Goal: Check status: Check status

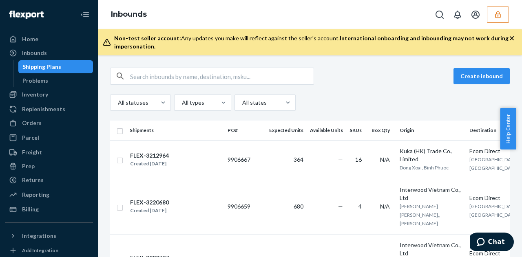
click at [496, 11] on icon "button" at bounding box center [498, 15] width 8 height 8
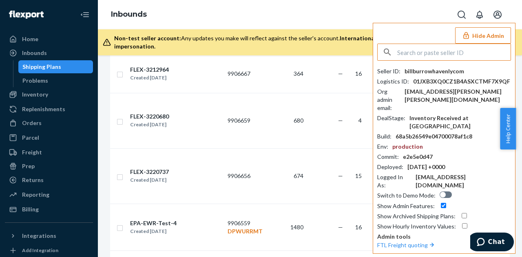
scroll to position [0, 0]
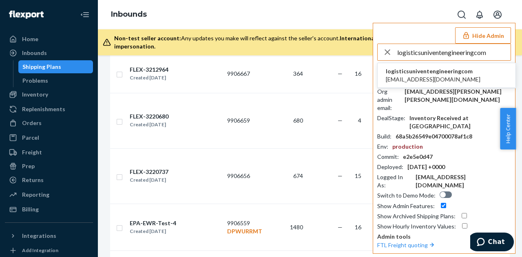
type input "logisticsuniventengineeringcom"
click at [410, 74] on span "logisticsuniventengineeringcom" at bounding box center [433, 71] width 95 height 8
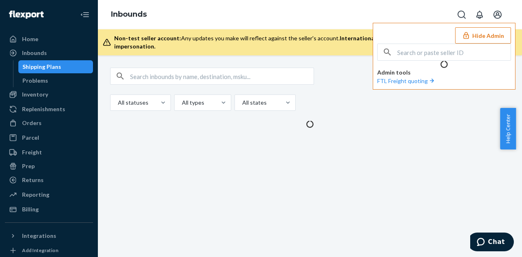
scroll to position [0, 0]
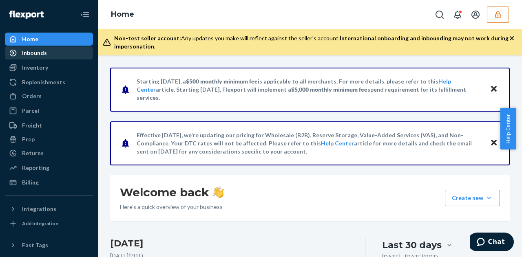
click at [45, 55] on div "Inbounds" at bounding box center [34, 53] width 25 height 8
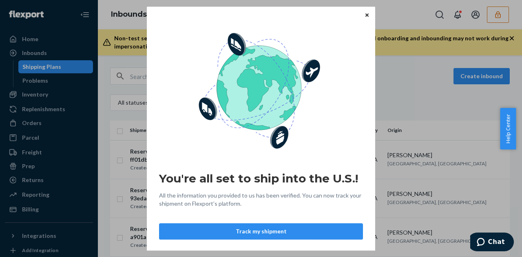
click at [363, 18] on button "Close" at bounding box center [367, 15] width 8 height 9
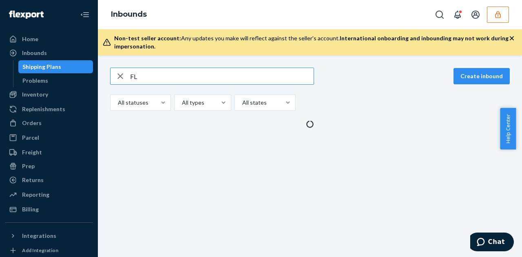
type input "F"
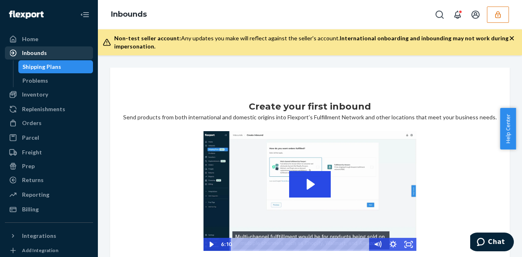
click at [35, 53] on div "Inbounds" at bounding box center [34, 53] width 25 height 8
click at [48, 53] on div "Inbounds" at bounding box center [49, 52] width 86 height 11
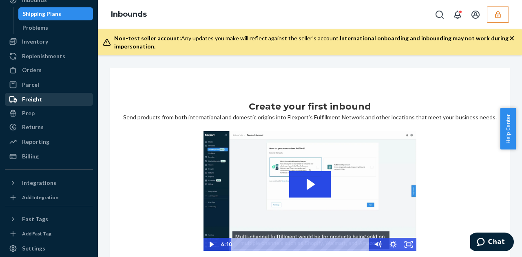
scroll to position [51, 0]
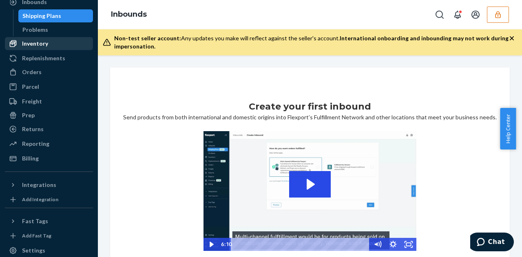
click at [36, 41] on div "Inventory" at bounding box center [35, 44] width 26 height 8
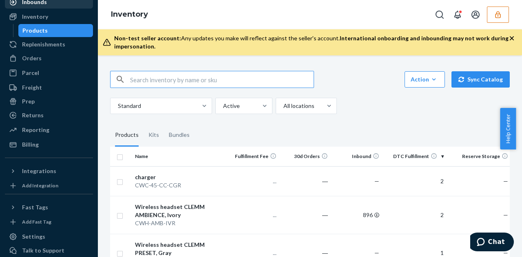
click at [46, 8] on div "Inbounds" at bounding box center [49, 1] width 86 height 11
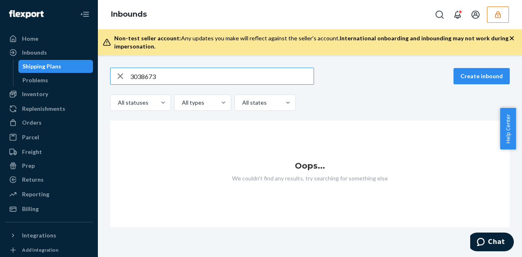
click at [488, 12] on button "button" at bounding box center [498, 15] width 22 height 16
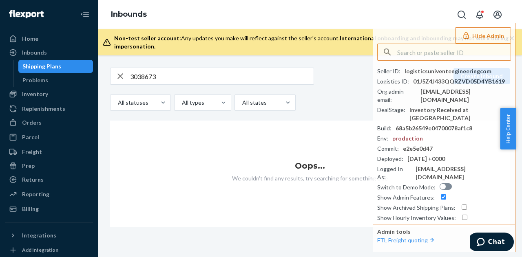
click at [158, 76] on input "3038673" at bounding box center [221, 76] width 183 height 16
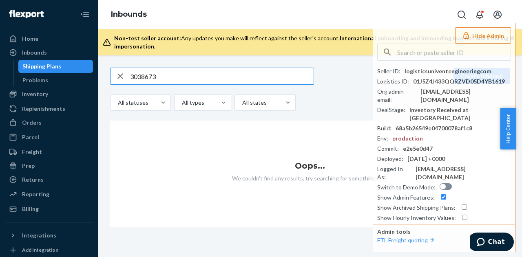
click at [158, 76] on input "3038673" at bounding box center [221, 76] width 183 height 16
type input "TCLU4662805"
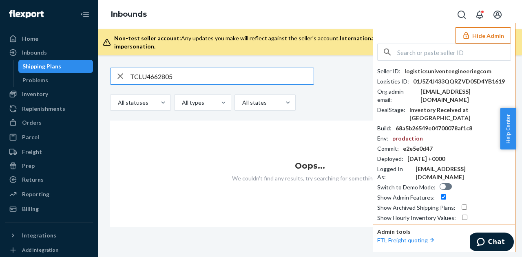
click at [434, 44] on input "text" at bounding box center [453, 52] width 113 height 16
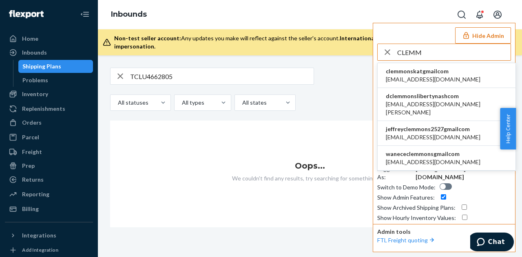
type input "CLEMM"
click at [399, 78] on span "[EMAIL_ADDRESS][DOMAIN_NAME]" at bounding box center [433, 79] width 95 height 8
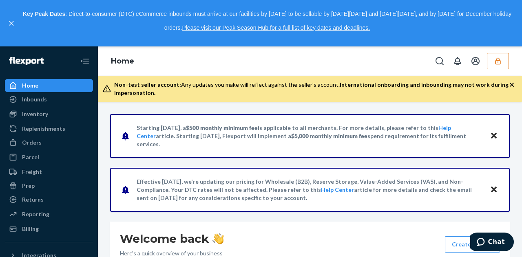
click at [506, 58] on button "button" at bounding box center [498, 61] width 22 height 16
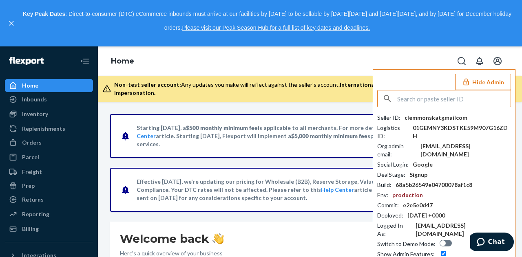
type input "L"
type input "C"
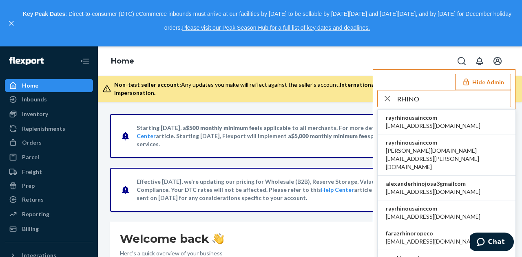
click at [418, 93] on input "RHINO" at bounding box center [453, 98] width 113 height 16
type input "CLEMM"
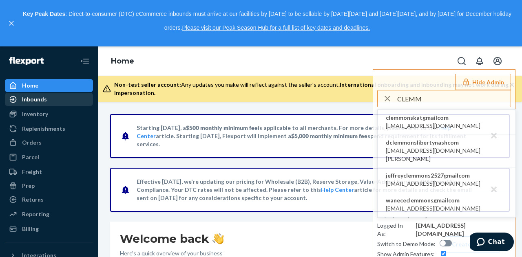
click at [42, 106] on link "Inbounds" at bounding box center [49, 99] width 88 height 13
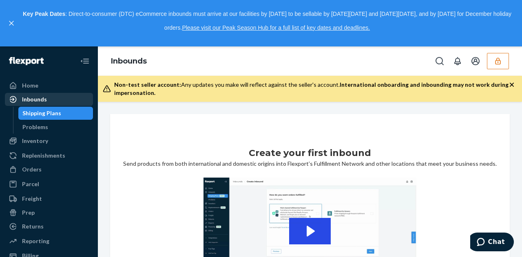
click at [44, 102] on div "Inbounds" at bounding box center [34, 99] width 25 height 8
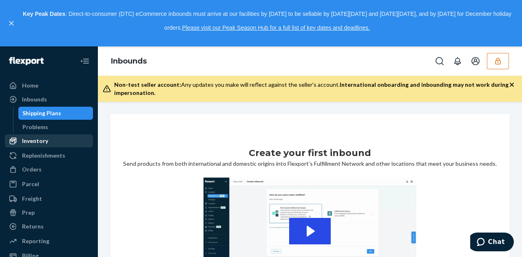
click at [38, 137] on div "Inventory" at bounding box center [35, 141] width 26 height 8
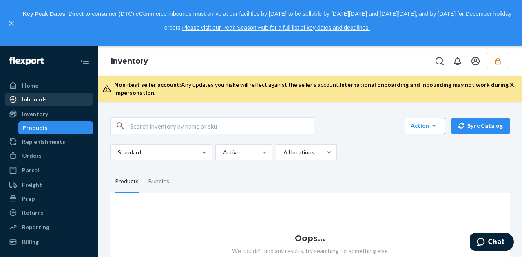
click at [40, 98] on div "Inbounds" at bounding box center [34, 99] width 25 height 8
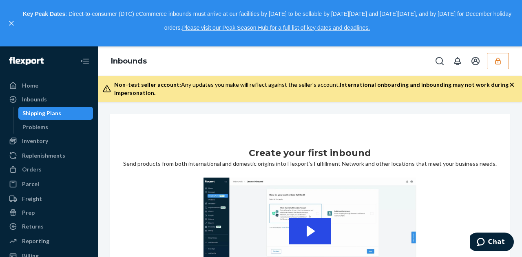
click at [513, 85] on icon "button" at bounding box center [511, 85] width 8 height 8
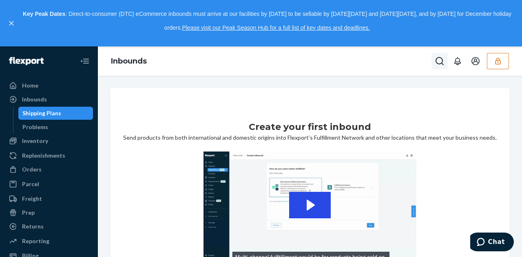
click at [442, 65] on icon "Open Search Box" at bounding box center [439, 61] width 10 height 10
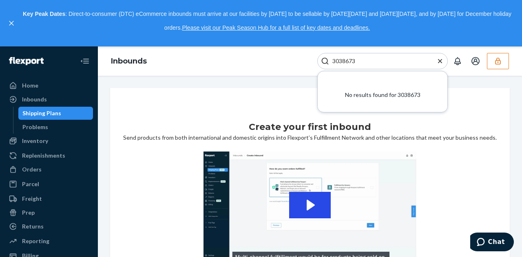
type input "3038673"
click at [497, 63] on icon "button" at bounding box center [498, 61] width 8 height 8
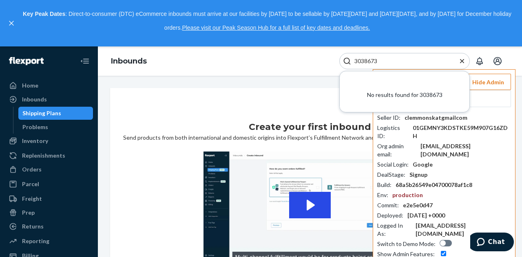
click at [461, 62] on icon "Close Search" at bounding box center [462, 61] width 8 height 8
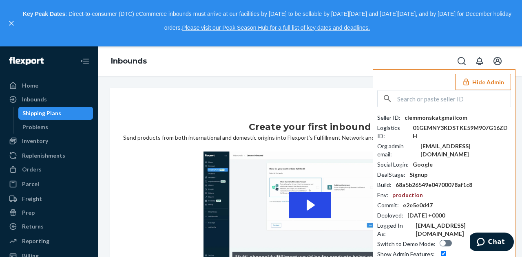
click at [472, 80] on button "Hide Admin" at bounding box center [483, 82] width 56 height 16
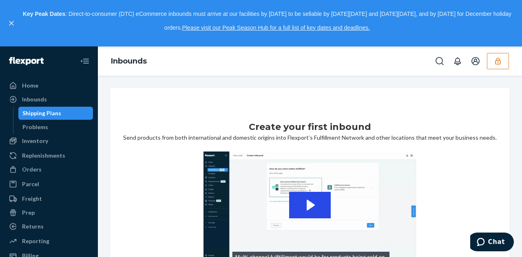
click at [472, 80] on div "Create your first inbound Send products from both international and domestic or…" at bounding box center [310, 166] width 424 height 181
click at [494, 64] on icon "button" at bounding box center [498, 61] width 8 height 8
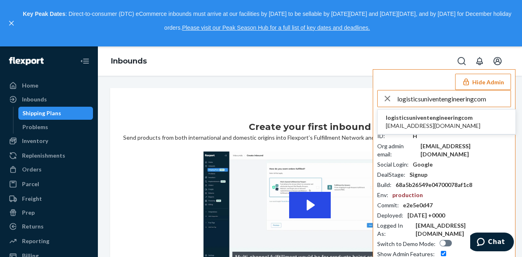
type input "logisticsuniventengineeringcom"
click at [396, 120] on span "logisticsuniventengineeringcom" at bounding box center [433, 118] width 95 height 8
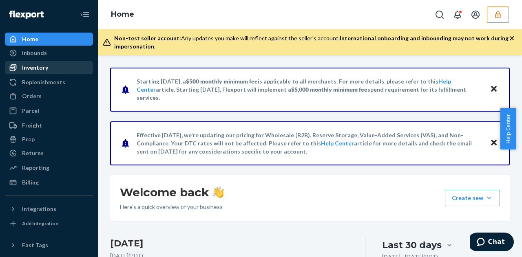
click at [40, 74] on link "Inventory" at bounding box center [49, 67] width 88 height 13
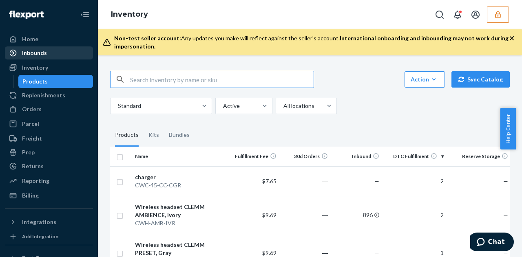
click at [44, 55] on div "Inbounds" at bounding box center [34, 53] width 25 height 8
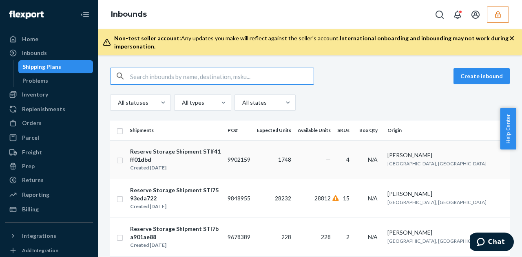
click at [241, 170] on td "9902159" at bounding box center [238, 159] width 29 height 39
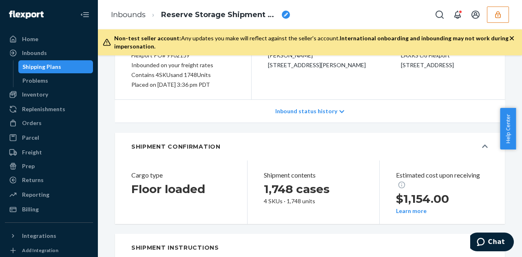
scroll to position [93, 0]
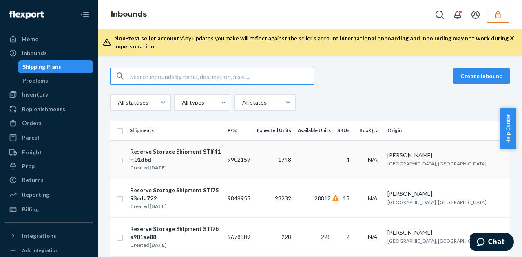
click at [224, 171] on td "9902159" at bounding box center [238, 159] width 29 height 39
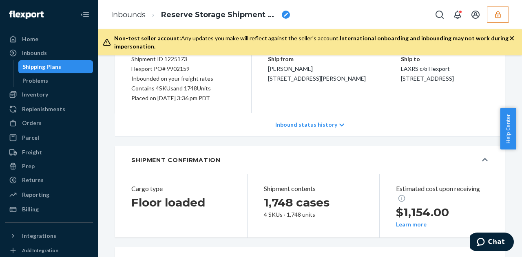
scroll to position [48, 0]
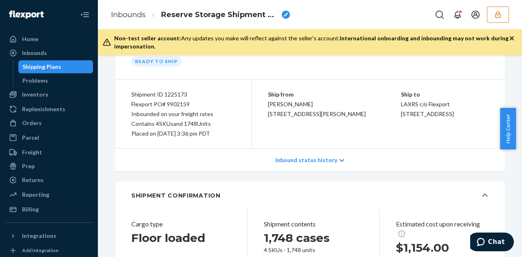
click at [178, 102] on div "Flexport PO# 9902159" at bounding box center [183, 104] width 104 height 10
copy div "9902159"
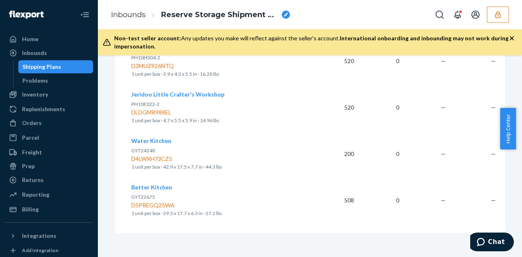
scroll to position [899, 0]
click at [38, 48] on div "Inbounds" at bounding box center [49, 52] width 86 height 11
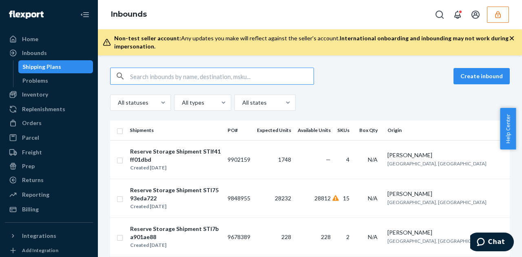
paste input "9881827"
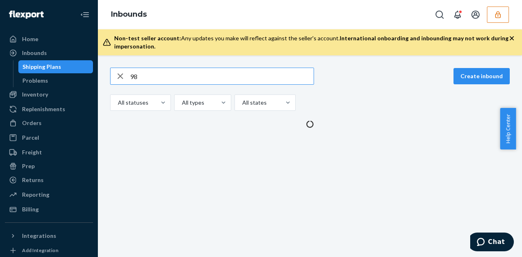
type input "9"
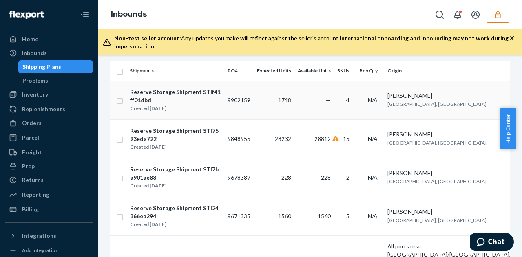
scroll to position [206, 0]
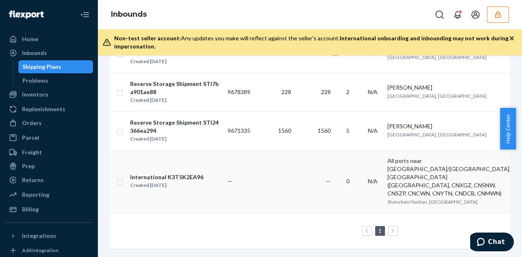
click at [209, 173] on div "International K3T5K2EA96 Created Oct 23, 2024" at bounding box center [175, 181] width 91 height 17
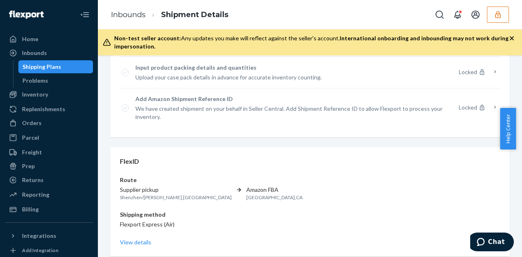
scroll to position [328, 0]
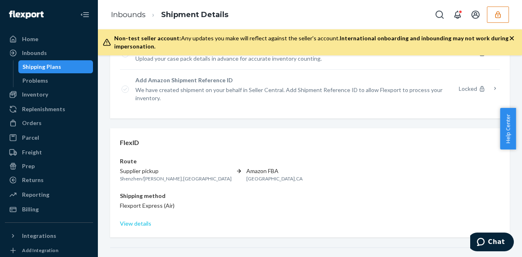
click at [140, 223] on link "View details" at bounding box center [310, 224] width 380 height 8
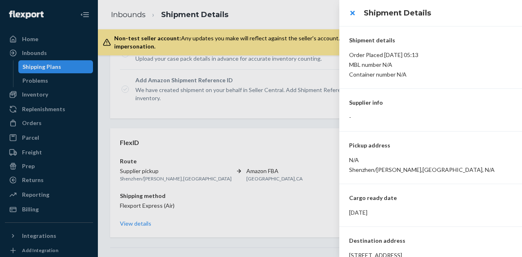
scroll to position [21, 0]
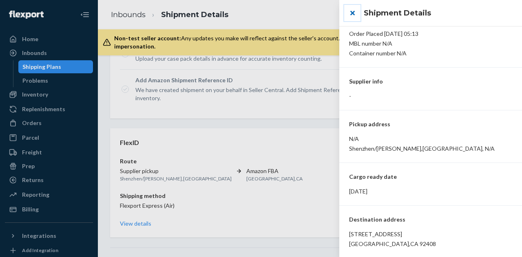
click at [355, 14] on button "close" at bounding box center [352, 13] width 16 height 16
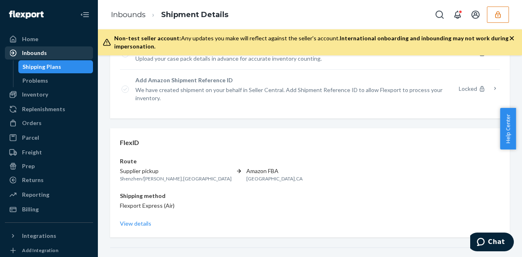
click at [51, 51] on div "Inbounds" at bounding box center [49, 52] width 86 height 11
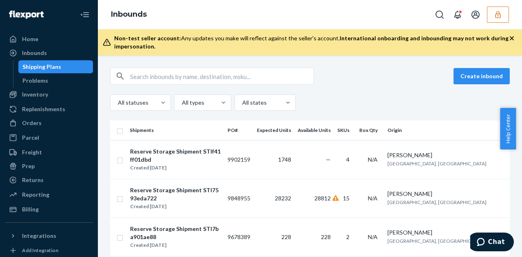
click at [511, 37] on icon "button" at bounding box center [511, 38] width 4 height 4
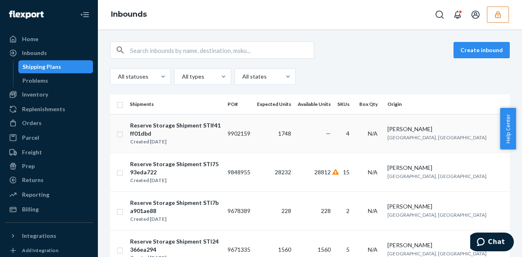
scroll to position [0, 39]
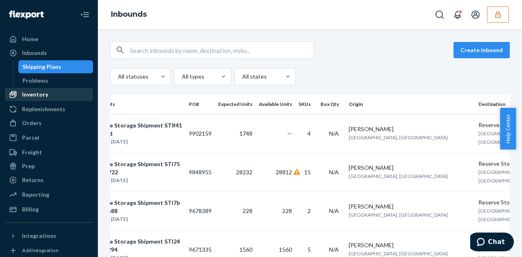
click at [41, 94] on div "Inventory" at bounding box center [35, 94] width 26 height 8
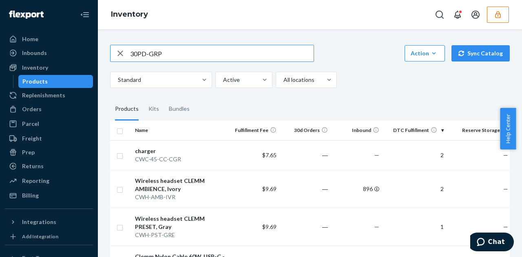
type input "30PD-GRP"
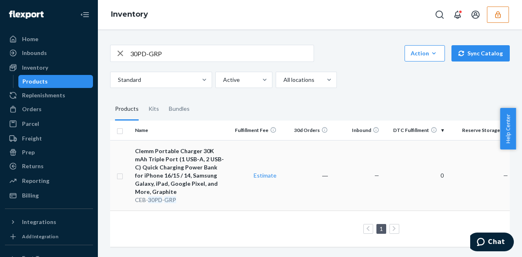
click at [231, 193] on td "Estimate" at bounding box center [253, 175] width 51 height 71
